Goal: Information Seeking & Learning: Stay updated

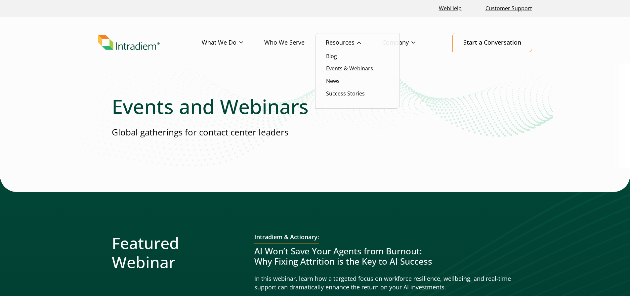
click at [350, 69] on link "Events & Webinars" at bounding box center [349, 68] width 47 height 7
click at [330, 80] on link "News" at bounding box center [333, 80] width 14 height 7
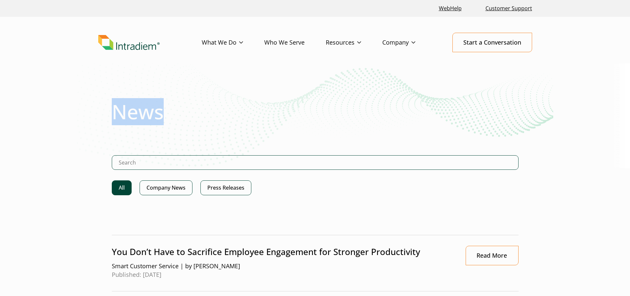
drag, startPoint x: 170, startPoint y: 117, endPoint x: 115, endPoint y: 116, distance: 55.2
click at [115, 116] on h1 "News" at bounding box center [315, 112] width 407 height 24
click at [162, 122] on h1 "News" at bounding box center [315, 112] width 407 height 24
drag, startPoint x: 172, startPoint y: 114, endPoint x: 101, endPoint y: 120, distance: 72.0
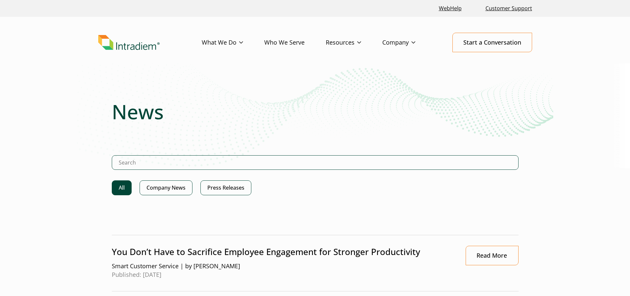
drag, startPoint x: 169, startPoint y: 115, endPoint x: 103, endPoint y: 118, distance: 66.2
drag, startPoint x: 172, startPoint y: 111, endPoint x: 111, endPoint y: 113, distance: 60.5
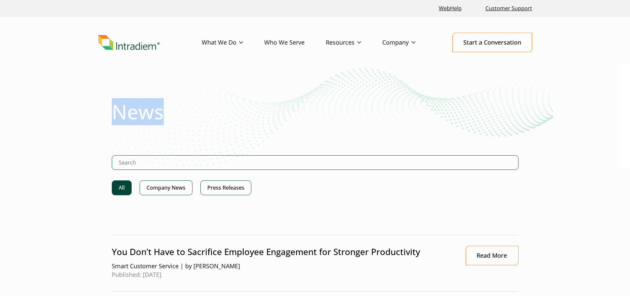
drag, startPoint x: 169, startPoint y: 118, endPoint x: 115, endPoint y: 115, distance: 54.3
click at [115, 115] on h1 "News" at bounding box center [315, 112] width 407 height 24
drag, startPoint x: 118, startPoint y: 127, endPoint x: 144, endPoint y: 127, distance: 26.1
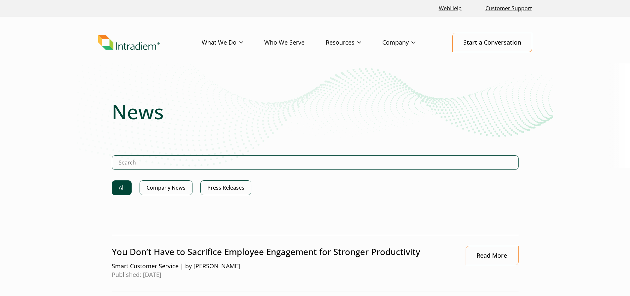
drag, startPoint x: 170, startPoint y: 115, endPoint x: 113, endPoint y: 115, distance: 56.5
click at [113, 115] on h1 "News" at bounding box center [315, 112] width 407 height 24
drag, startPoint x: 170, startPoint y: 116, endPoint x: 113, endPoint y: 116, distance: 56.2
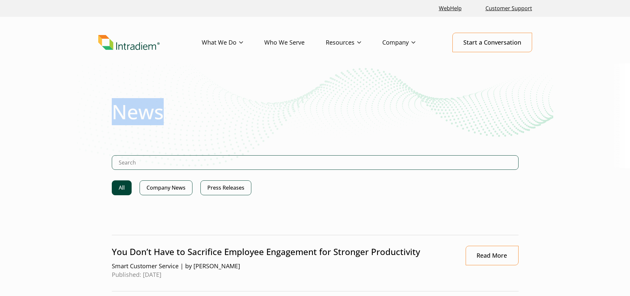
click at [113, 116] on h1 "News" at bounding box center [315, 112] width 407 height 24
drag, startPoint x: 170, startPoint y: 114, endPoint x: 103, endPoint y: 110, distance: 67.2
